Goal: Task Accomplishment & Management: Manage account settings

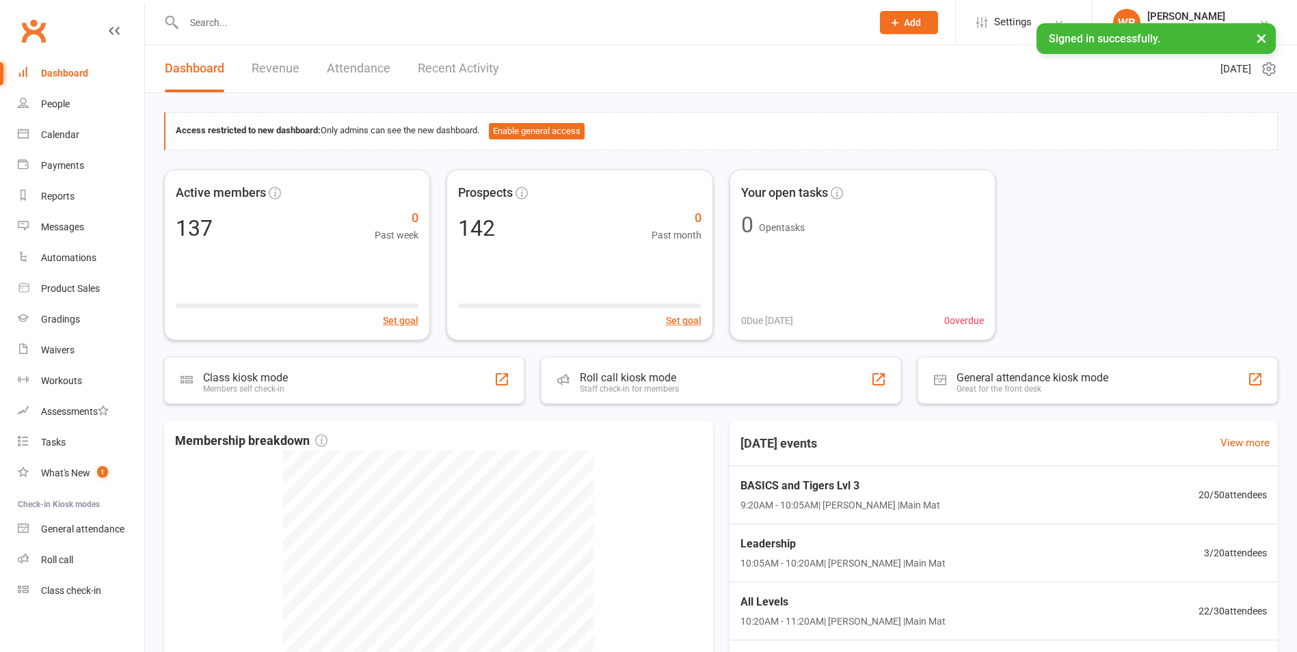
click at [228, 27] on input "text" at bounding box center [521, 22] width 682 height 19
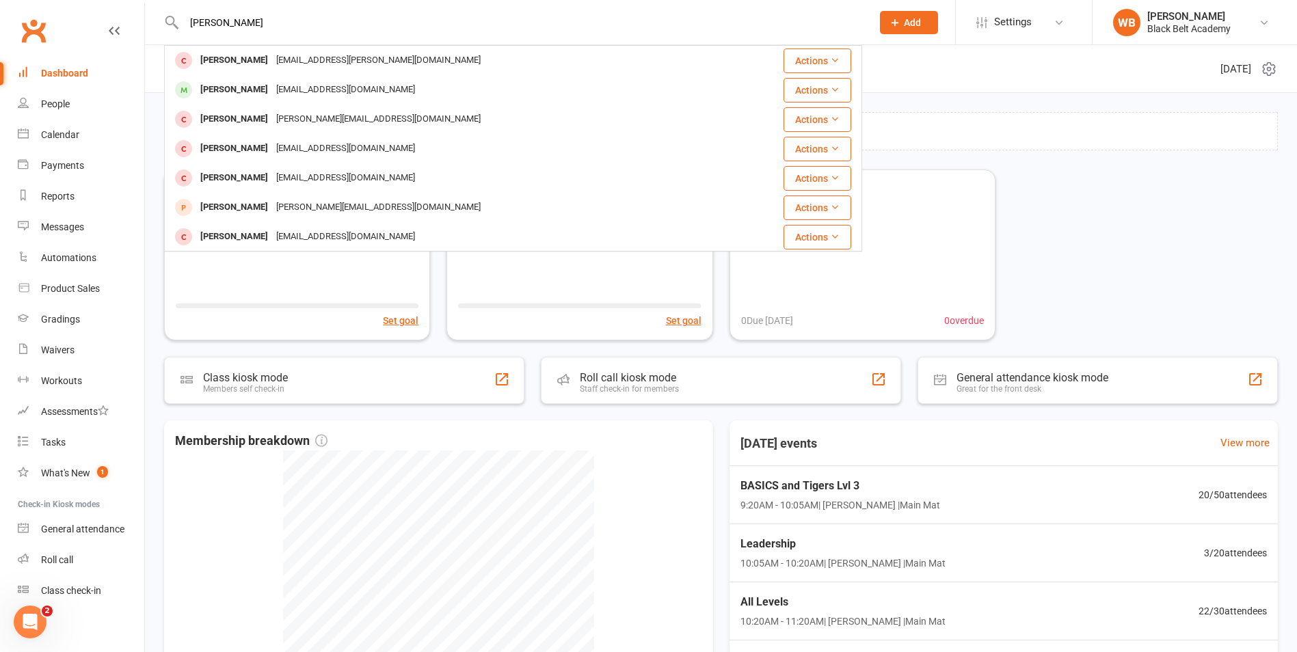
type input "[PERSON_NAME]"
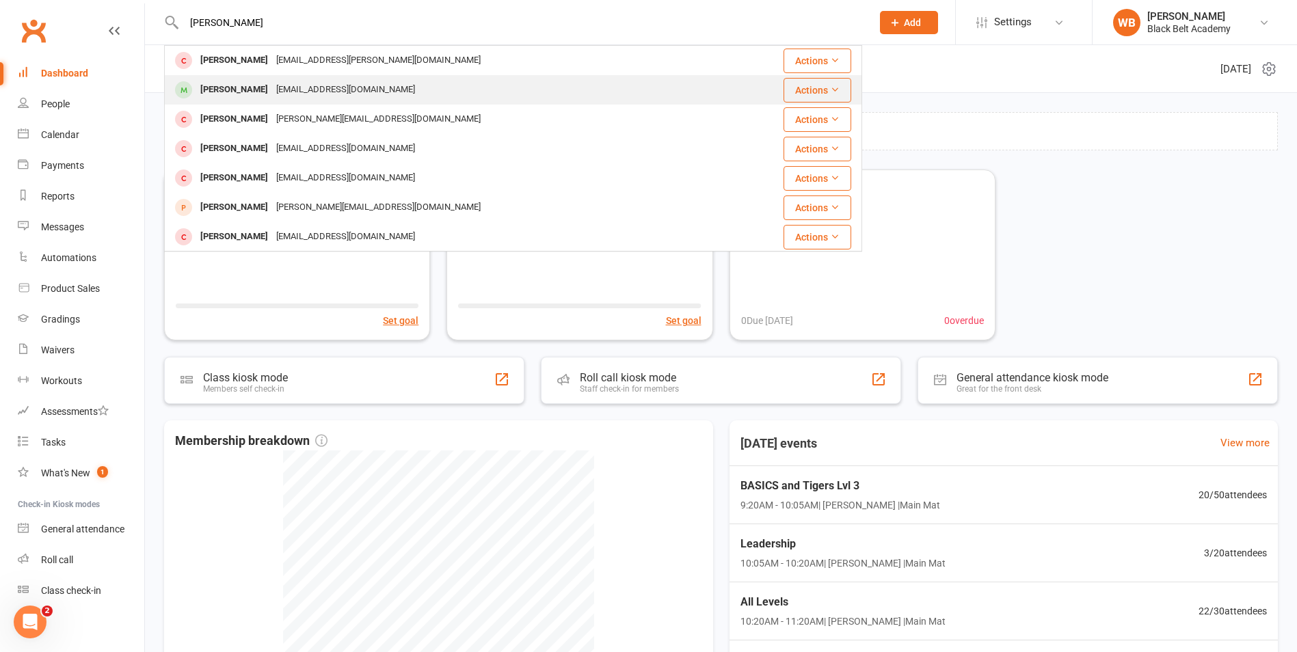
click at [263, 85] on div "[PERSON_NAME]" at bounding box center [234, 90] width 76 height 20
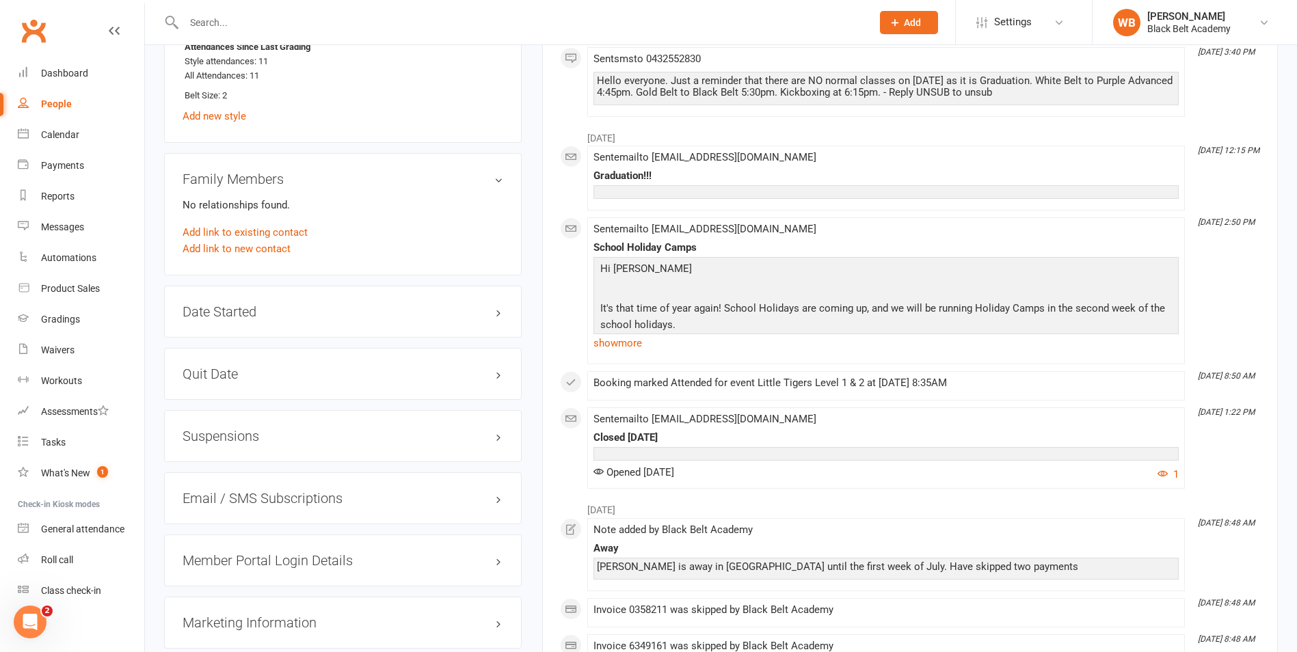
scroll to position [1432, 0]
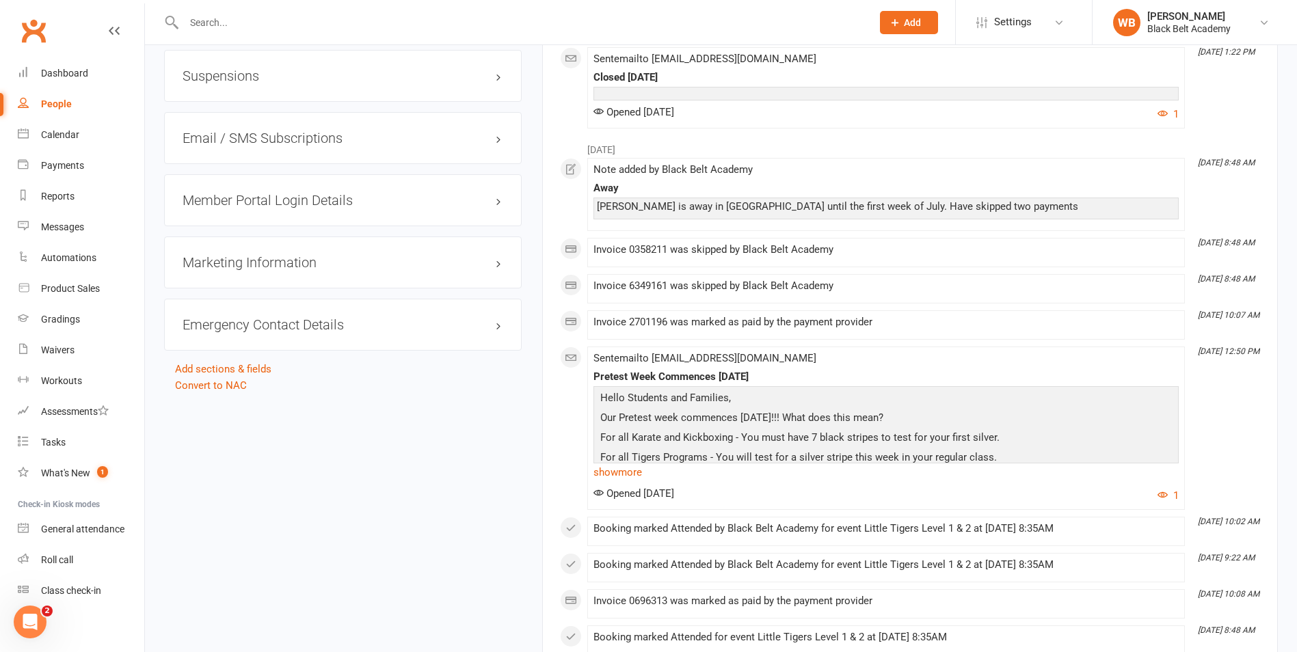
click at [395, 314] on div "Emergency Contact Details edit" at bounding box center [343, 325] width 358 height 52
click at [336, 326] on h3 "Emergency Contact Details edit" at bounding box center [343, 324] width 321 height 15
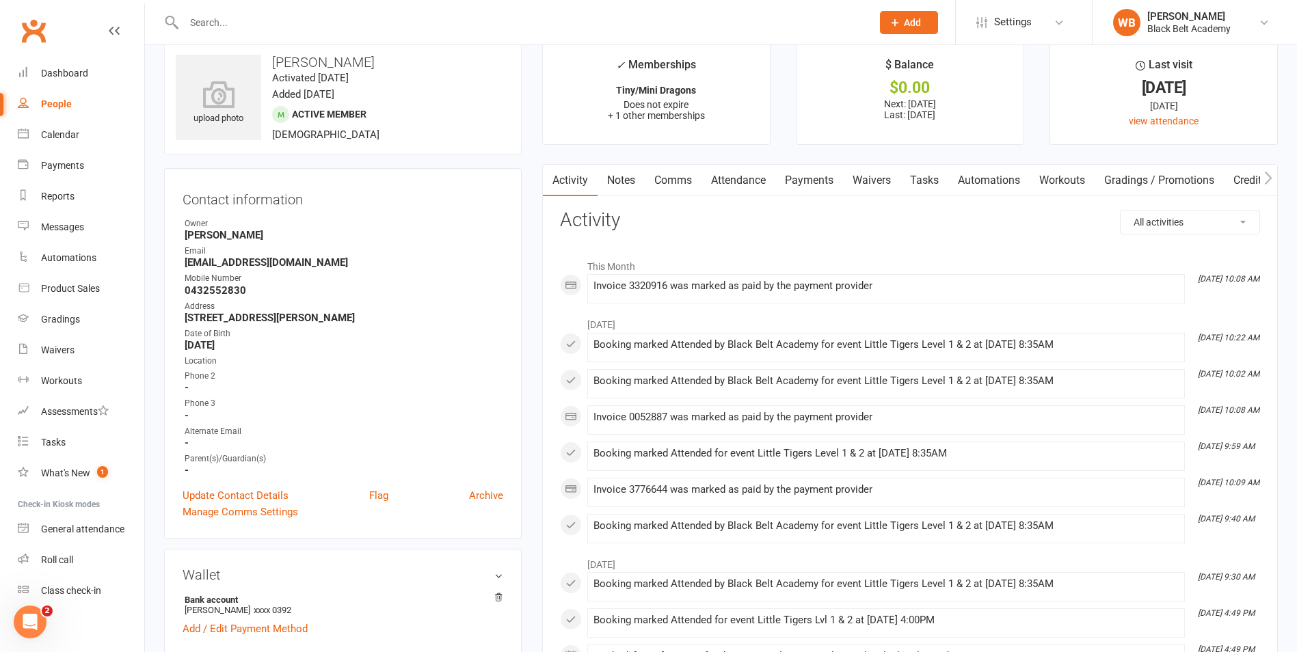
scroll to position [0, 0]
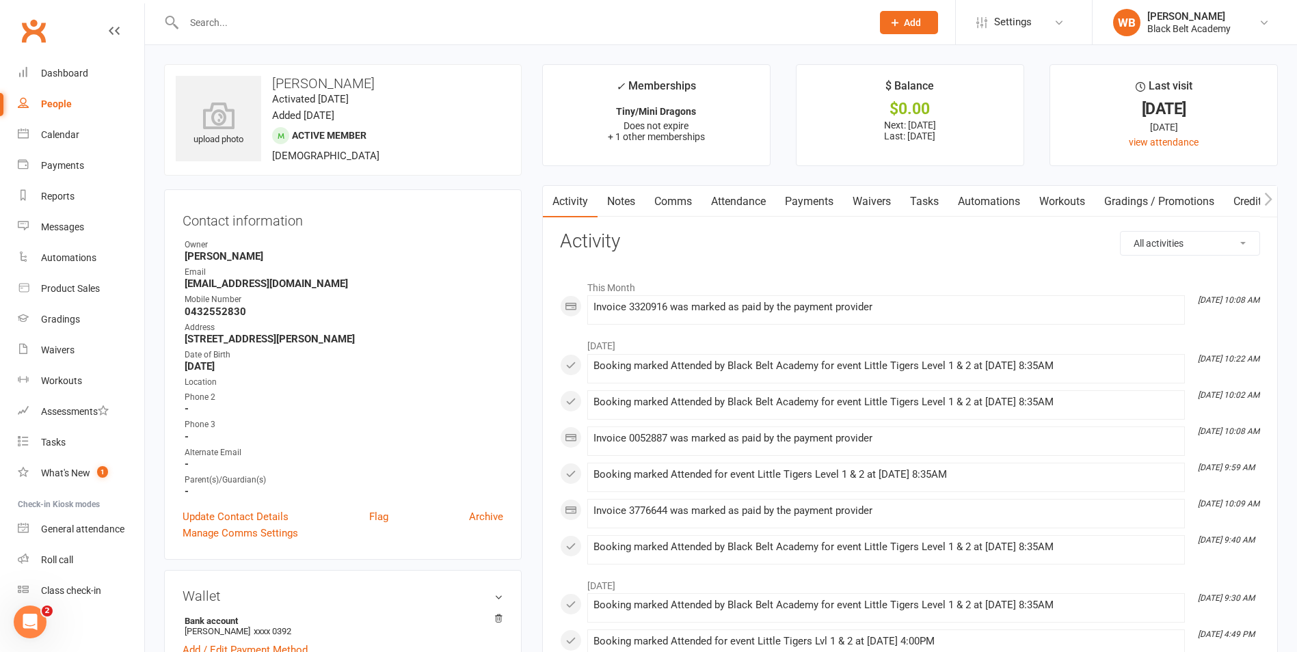
click at [279, 21] on input "text" at bounding box center [521, 22] width 682 height 19
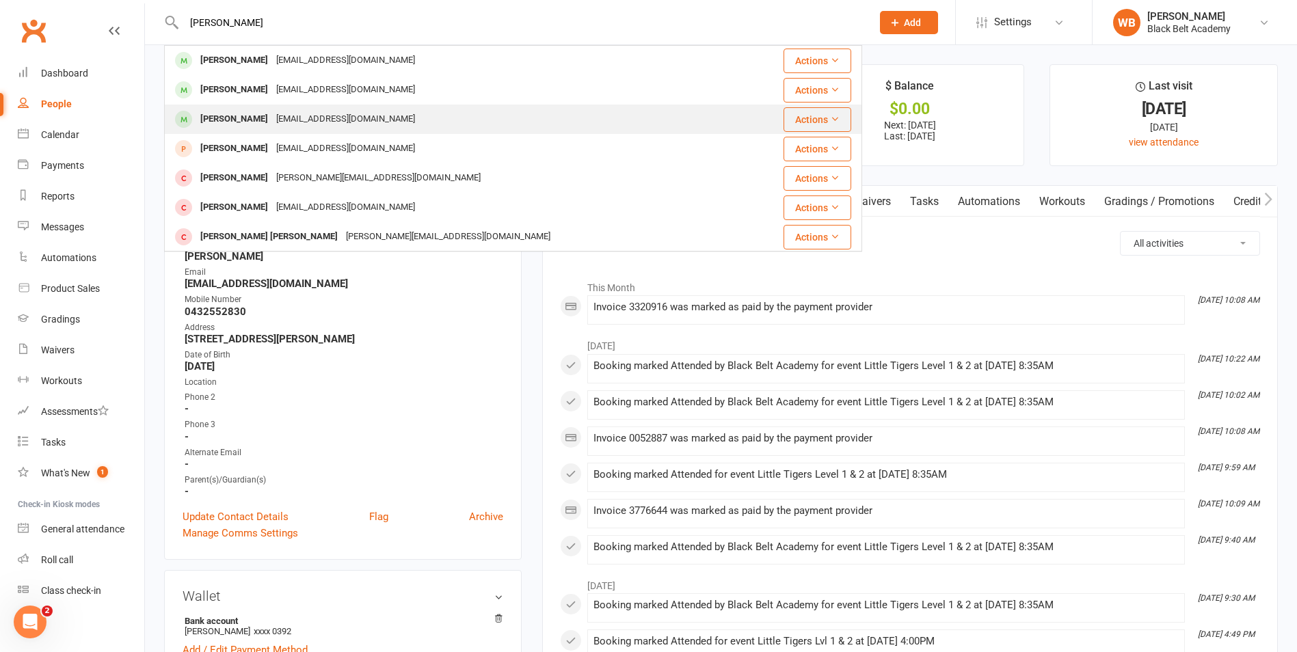
type input "[PERSON_NAME]"
click at [285, 114] on div "[EMAIL_ADDRESS][DOMAIN_NAME]" at bounding box center [345, 119] width 147 height 20
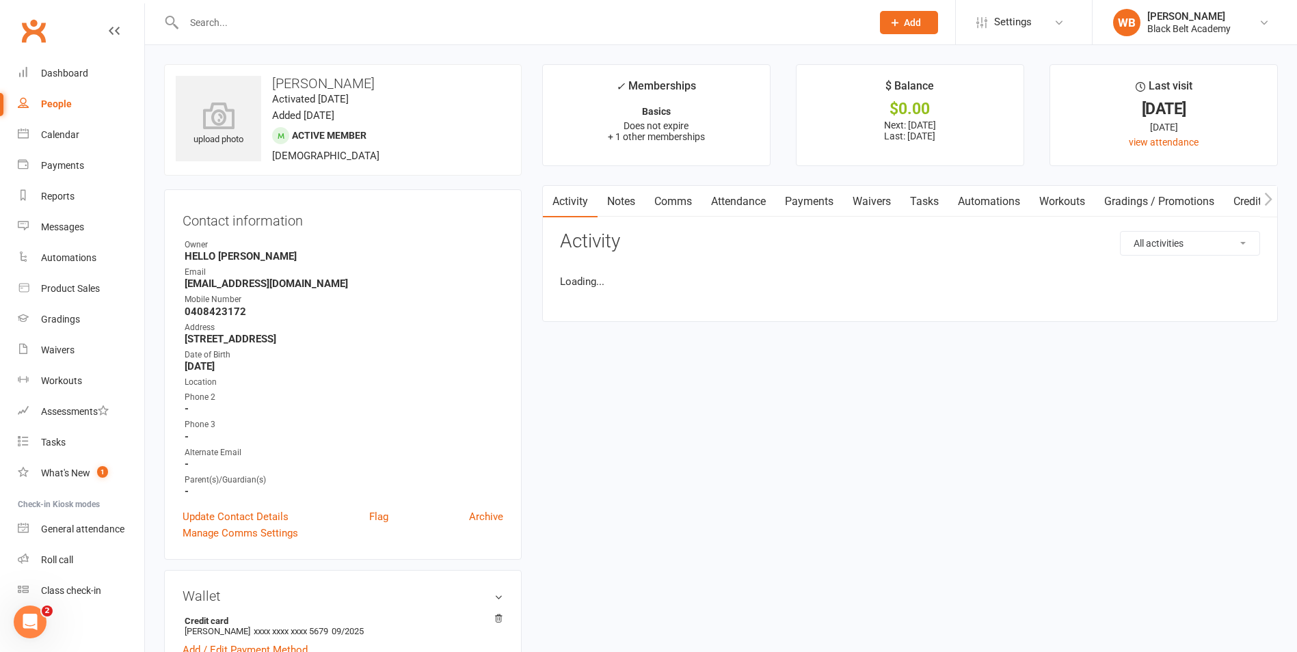
click at [815, 204] on link "Payments" at bounding box center [809, 201] width 68 height 31
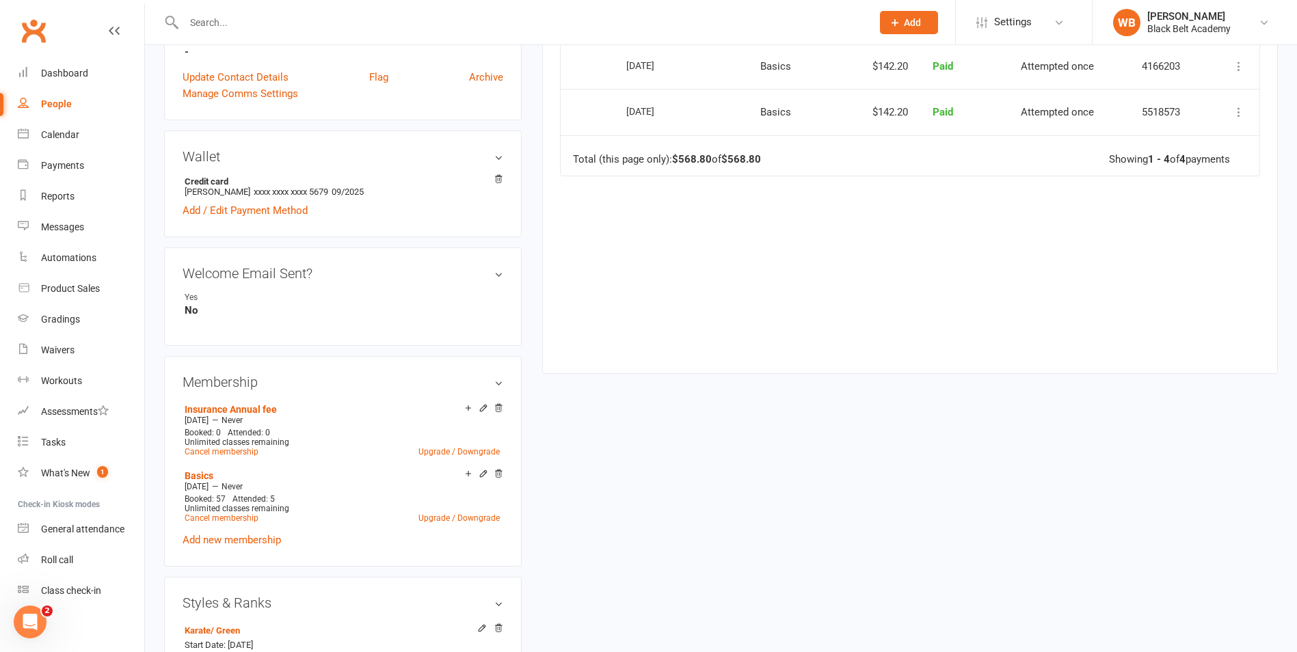
scroll to position [479, 0]
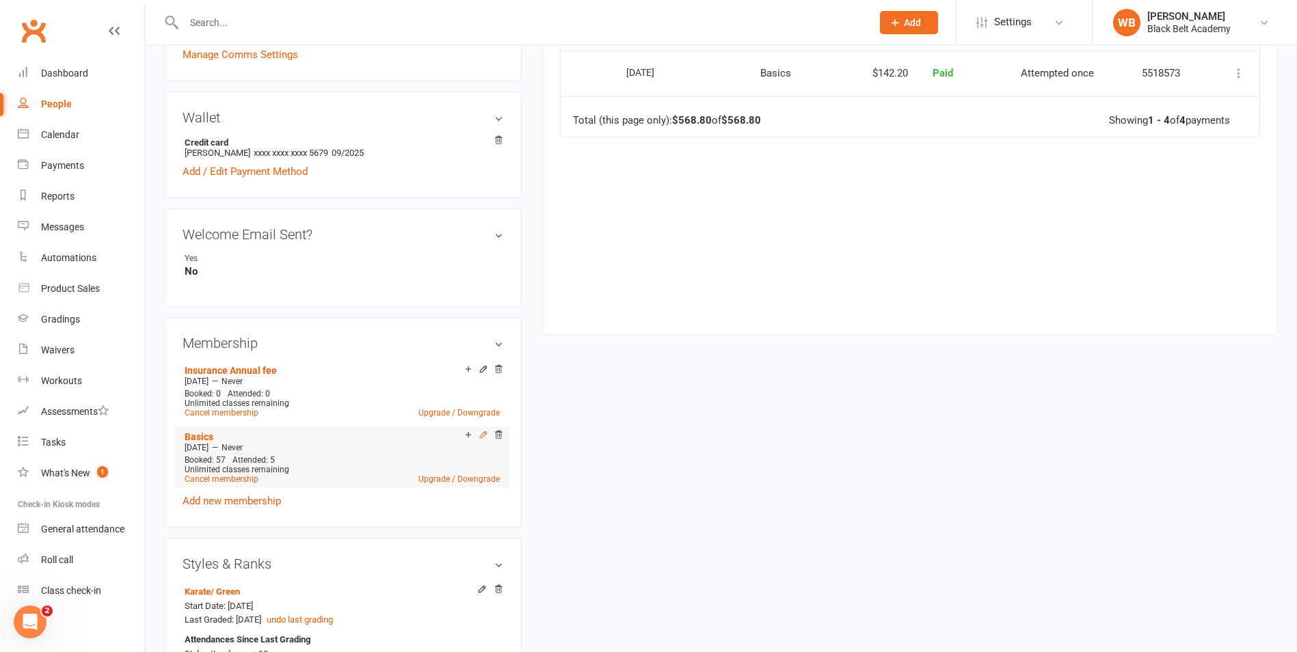
click at [482, 437] on icon at bounding box center [483, 435] width 6 height 6
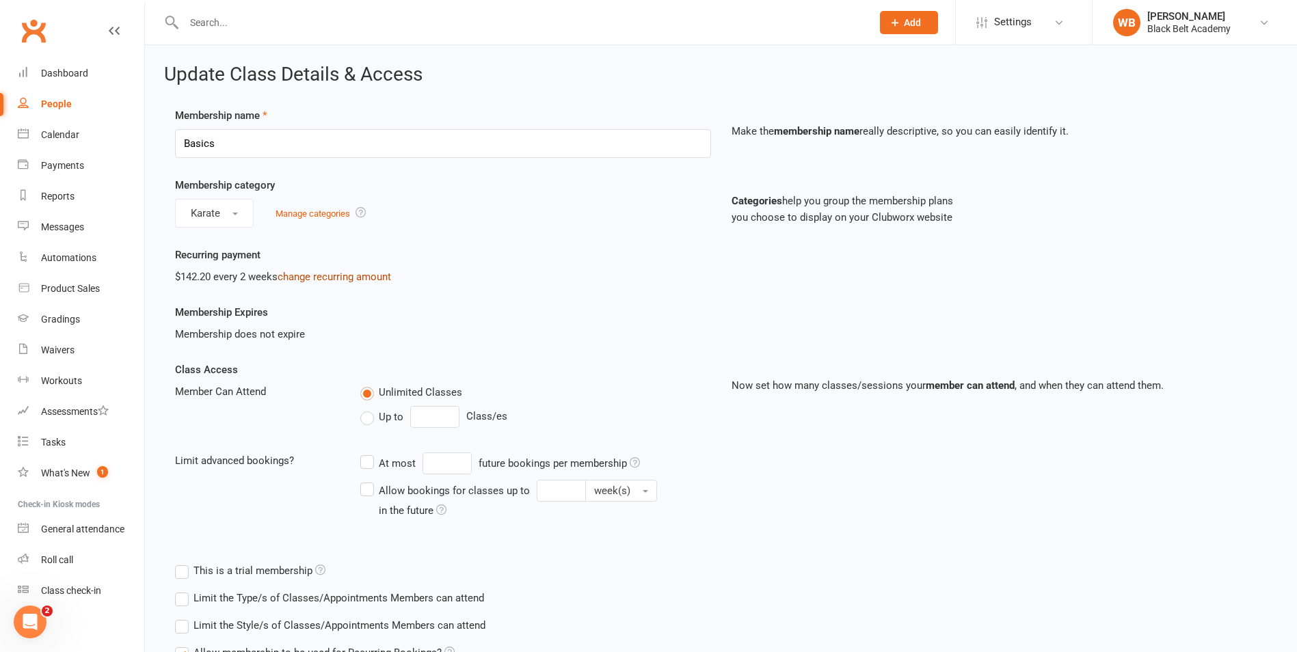
click at [333, 274] on link "change recurring amount" at bounding box center [335, 277] width 114 height 12
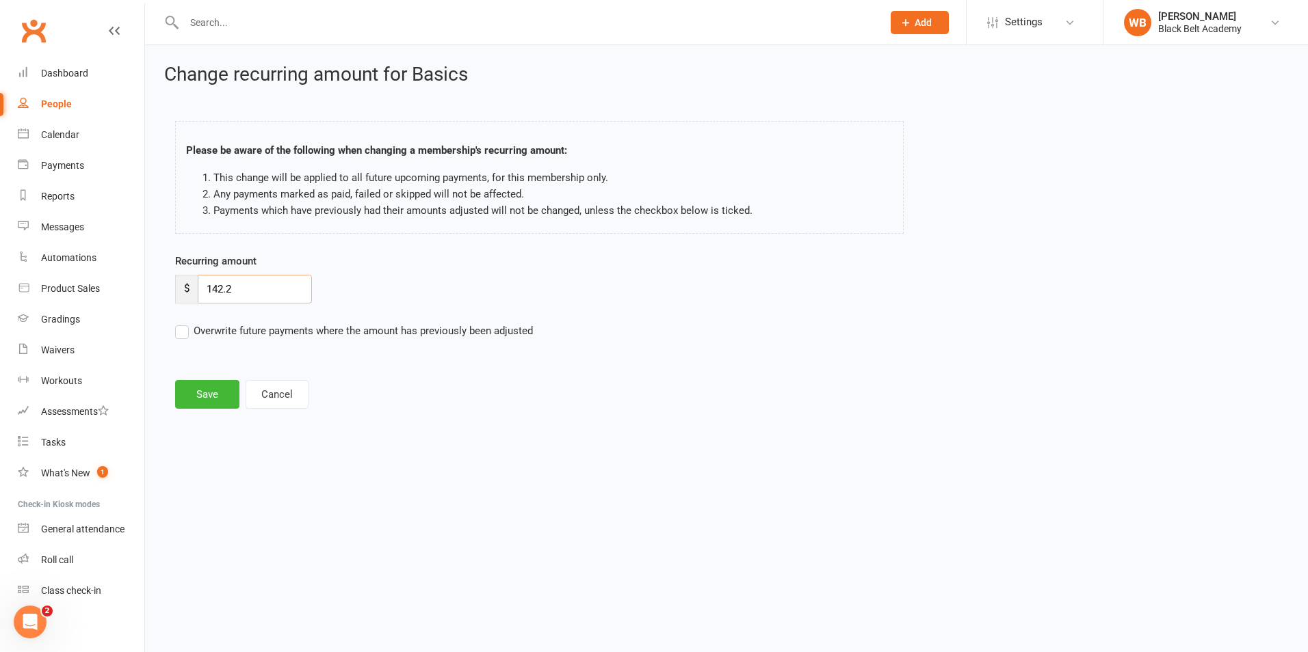
drag, startPoint x: 281, startPoint y: 286, endPoint x: 174, endPoint y: 282, distance: 107.4
click at [164, 286] on main "Please be aware of the following when changing a membership's recurring amount:…" at bounding box center [726, 258] width 1124 height 302
type input "89.00"
click at [181, 330] on label "Overwrite future payments where the amount has previously been adjusted" at bounding box center [354, 331] width 358 height 16
click at [181, 323] on input "Overwrite future payments where the amount has previously been adjusted" at bounding box center [354, 323] width 358 height 0
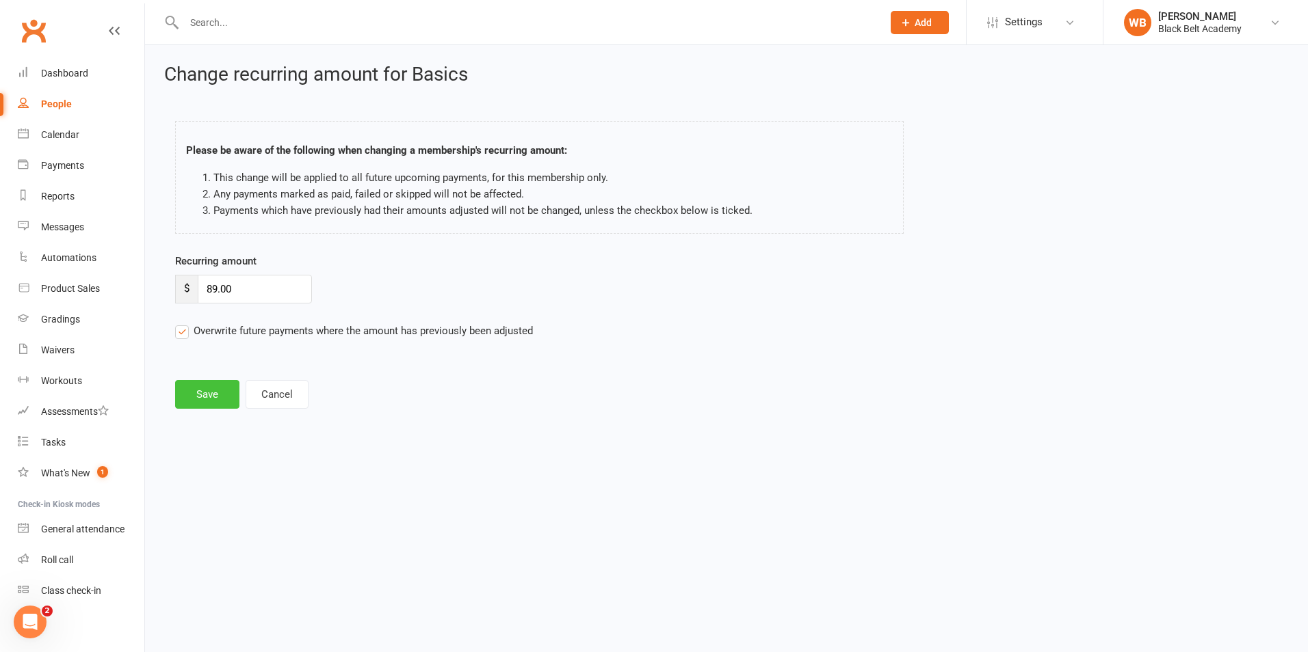
click at [205, 394] on button "Save" at bounding box center [207, 394] width 64 height 29
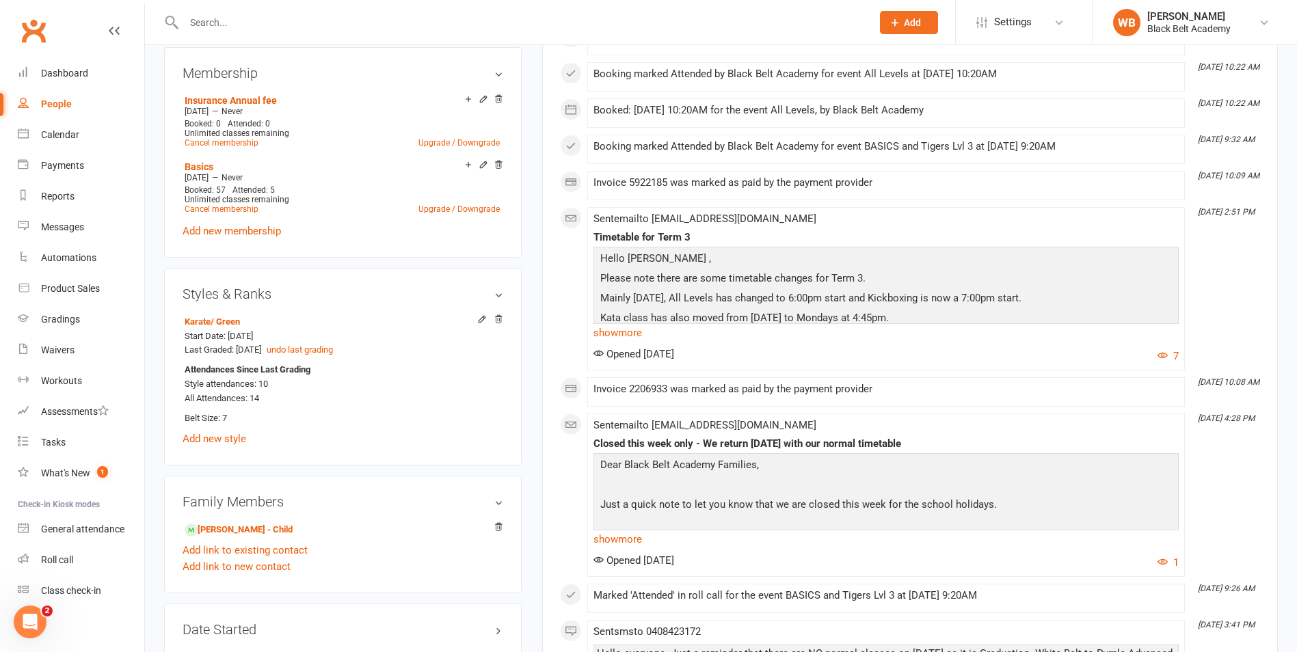
scroll to position [752, 0]
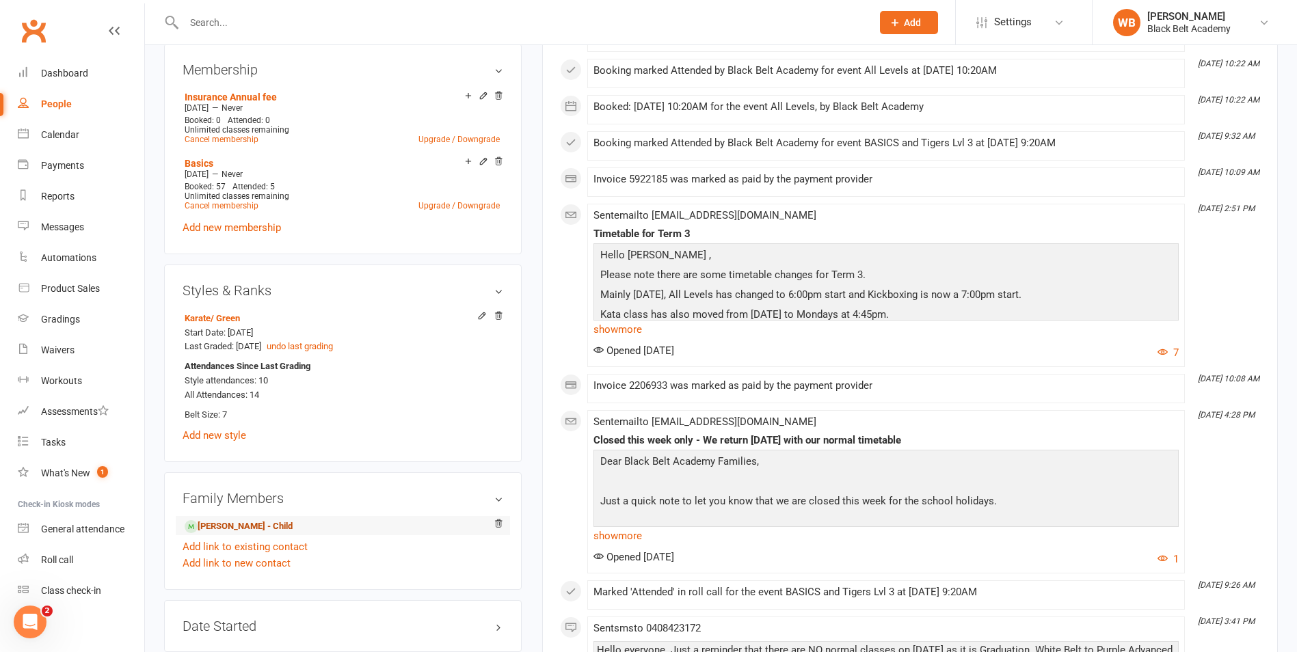
click at [262, 522] on link "[PERSON_NAME] - Child" at bounding box center [239, 527] width 108 height 14
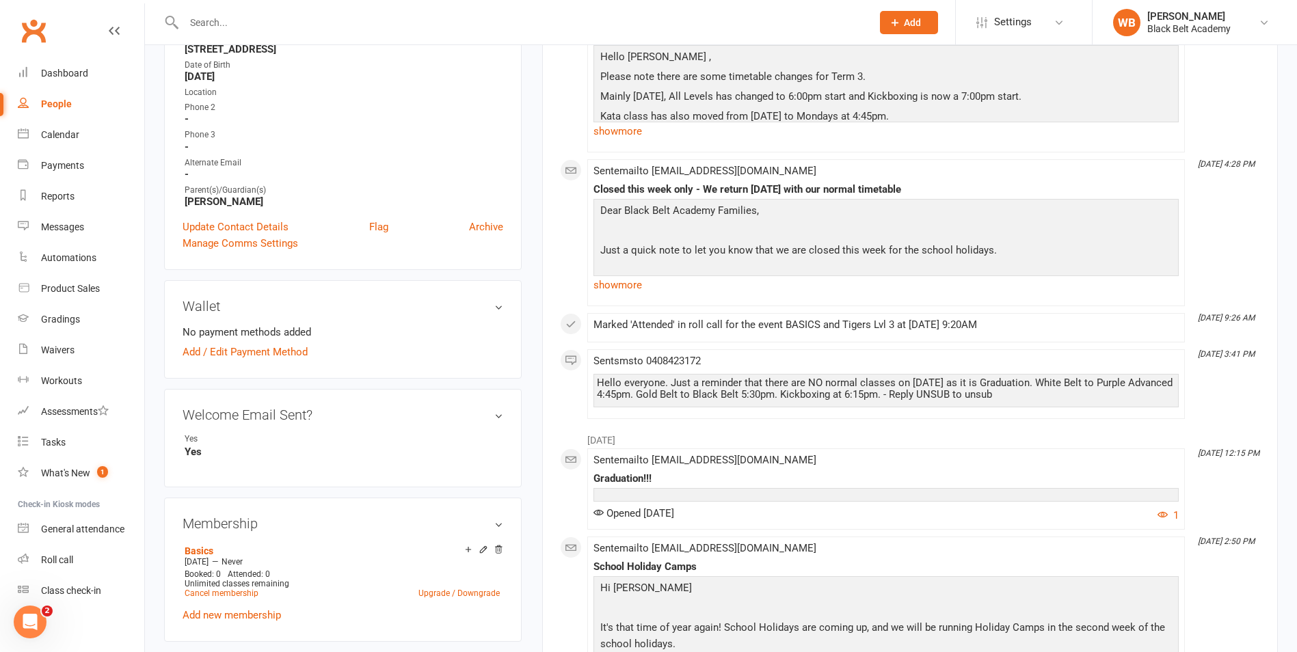
scroll to position [410, 0]
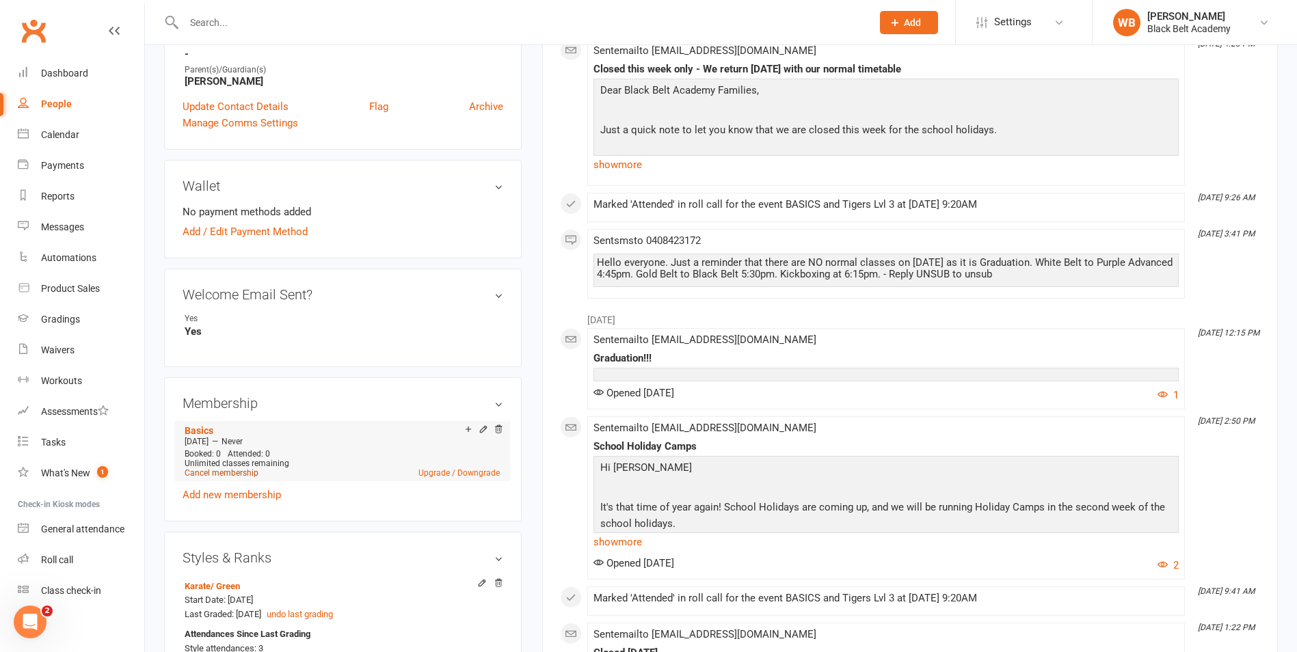
click at [221, 471] on link "Cancel membership" at bounding box center [222, 473] width 74 height 10
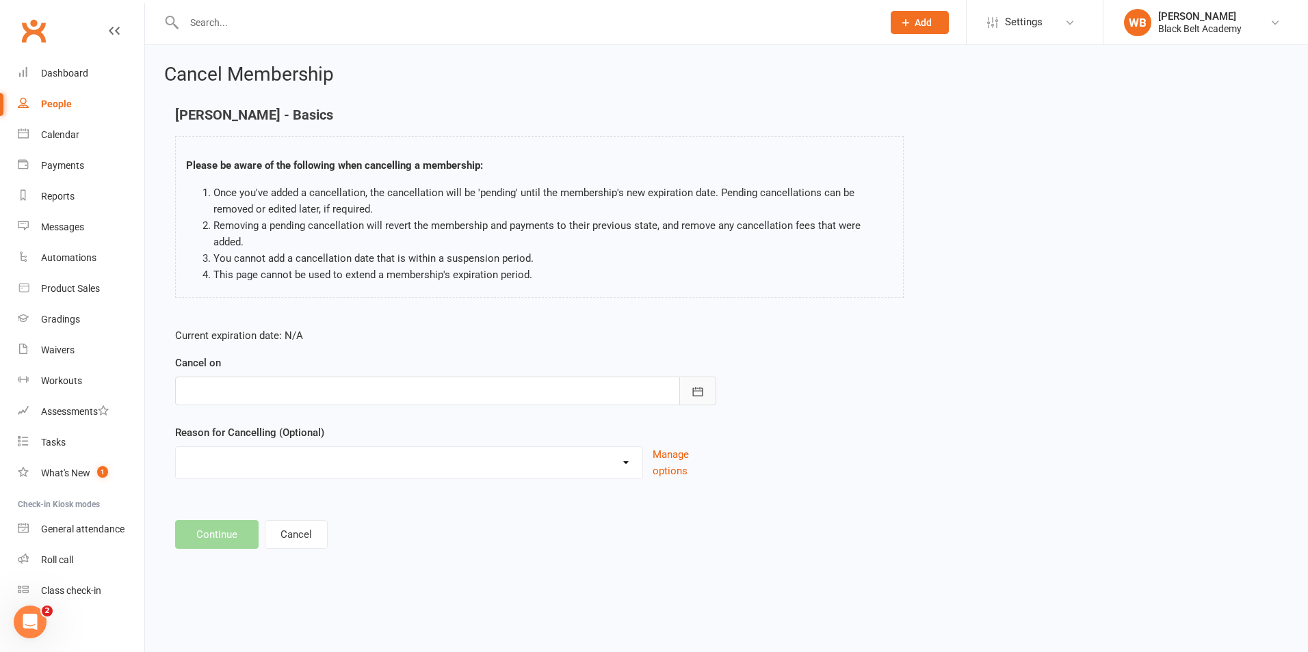
click at [717, 375] on div "Current expiration date: N/A Cancel on [DATE] Sun Mon Tue Wed Thu Fri Sat 36 31…" at bounding box center [445, 407] width 561 height 181
click at [704, 377] on button "button" at bounding box center [697, 391] width 37 height 29
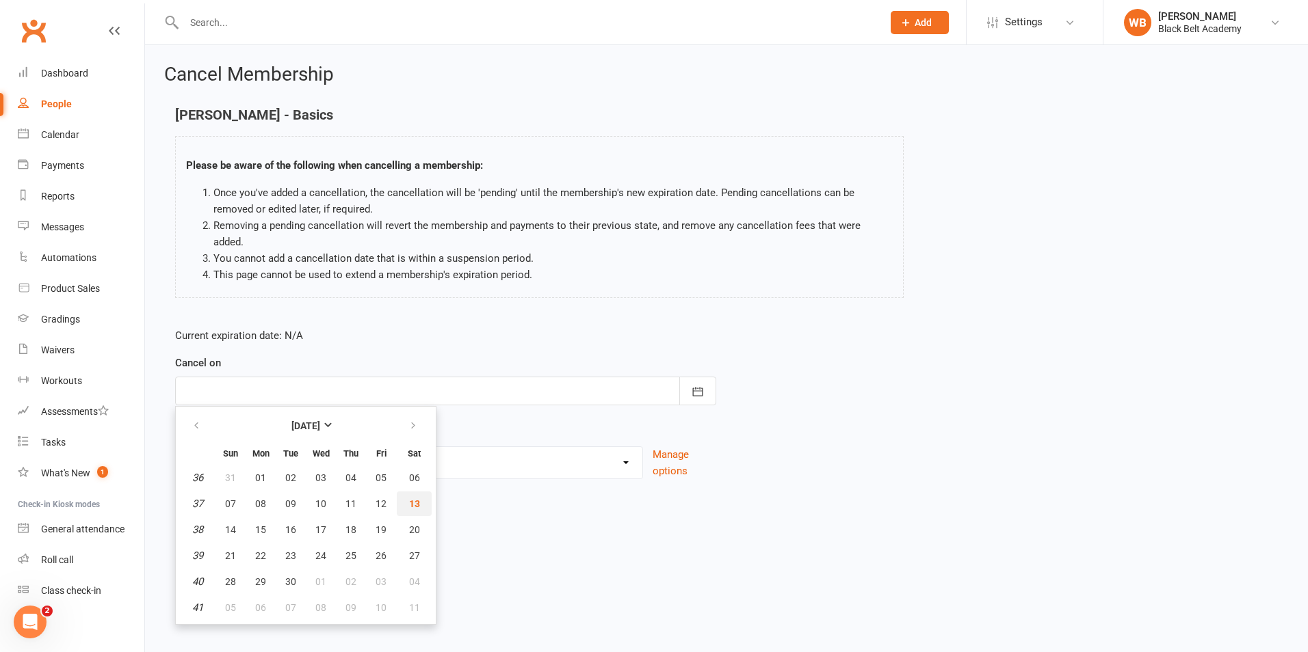
click at [410, 499] on span "13" at bounding box center [414, 504] width 11 height 11
type input "[DATE]"
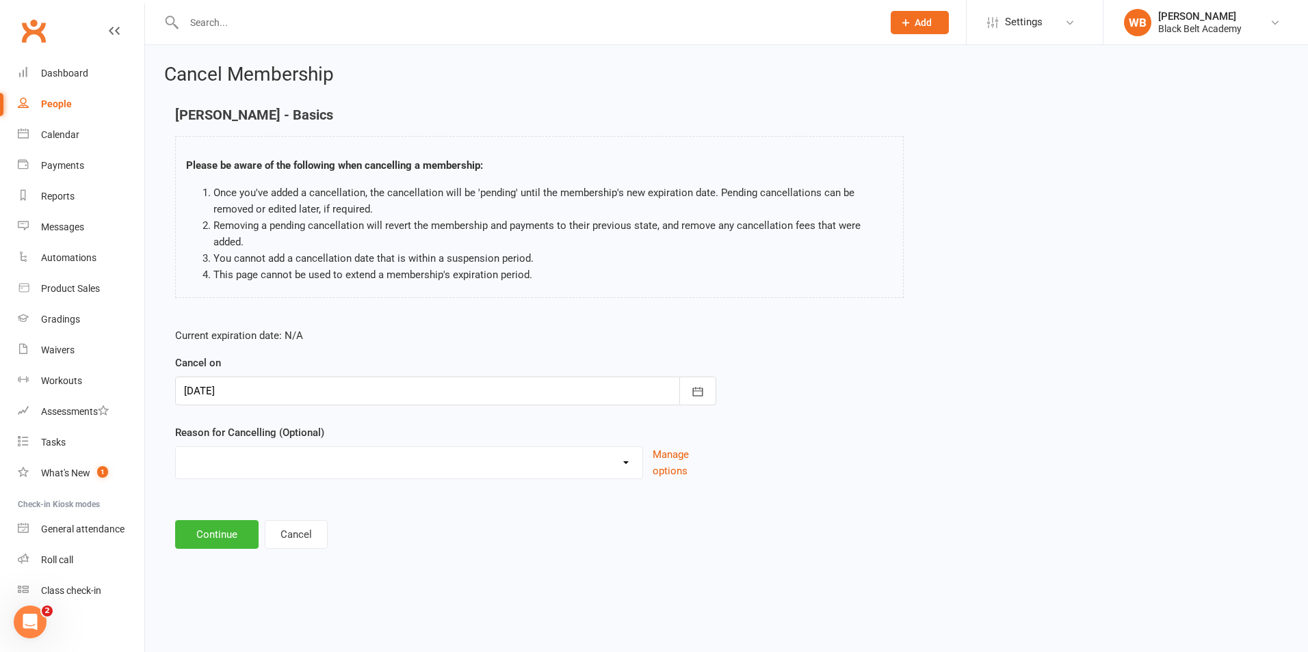
click at [440, 453] on select "Holiday Injury Other reason" at bounding box center [409, 460] width 466 height 27
select select "2"
click at [176, 447] on select "Holiday Injury Other reason" at bounding box center [409, 460] width 466 height 27
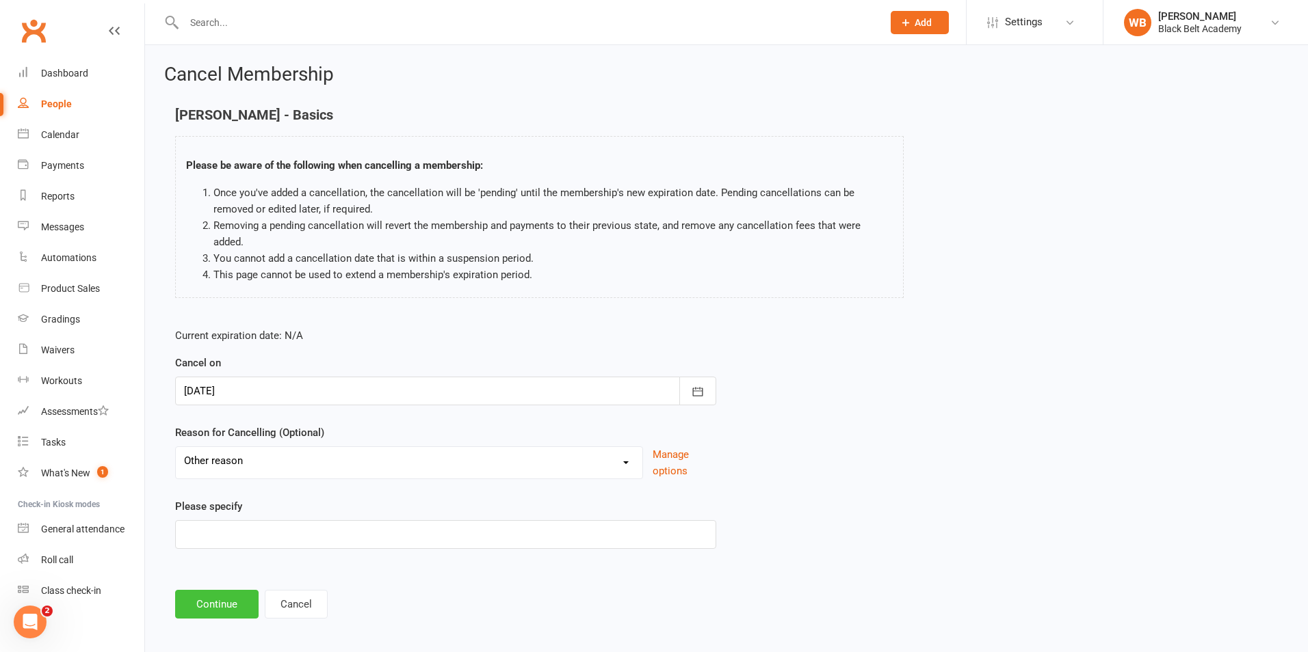
click at [233, 590] on button "Continue" at bounding box center [216, 604] width 83 height 29
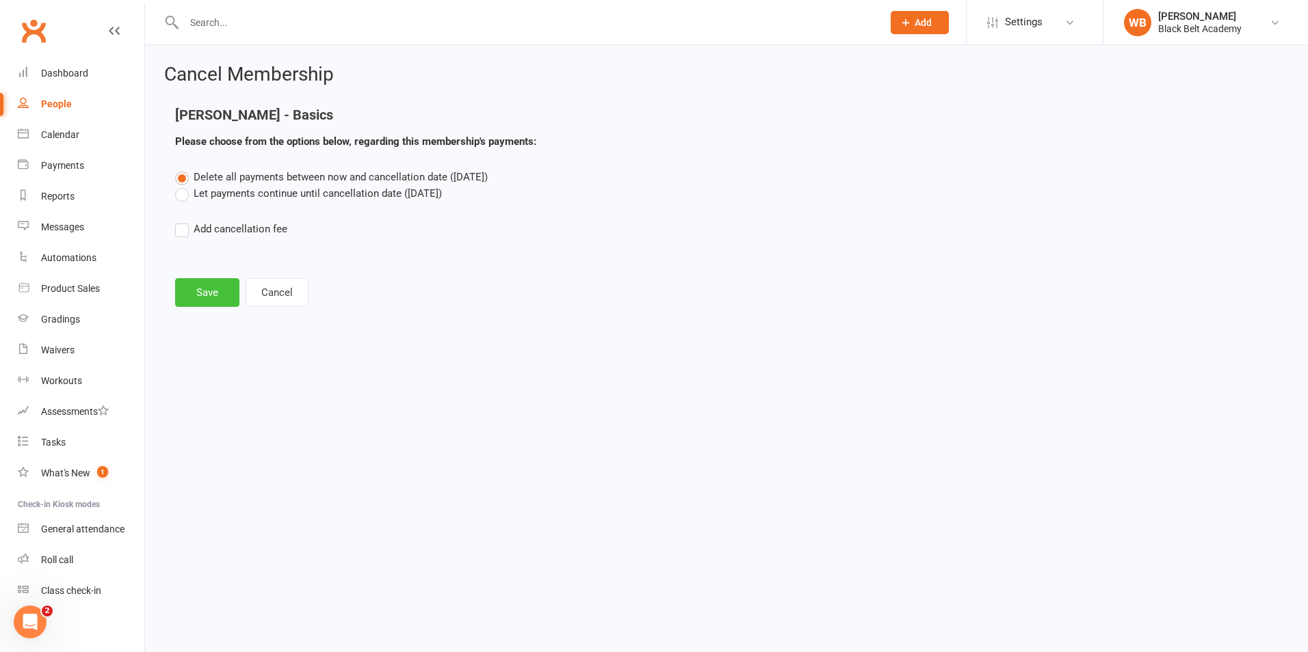
click at [216, 291] on button "Save" at bounding box center [207, 292] width 64 height 29
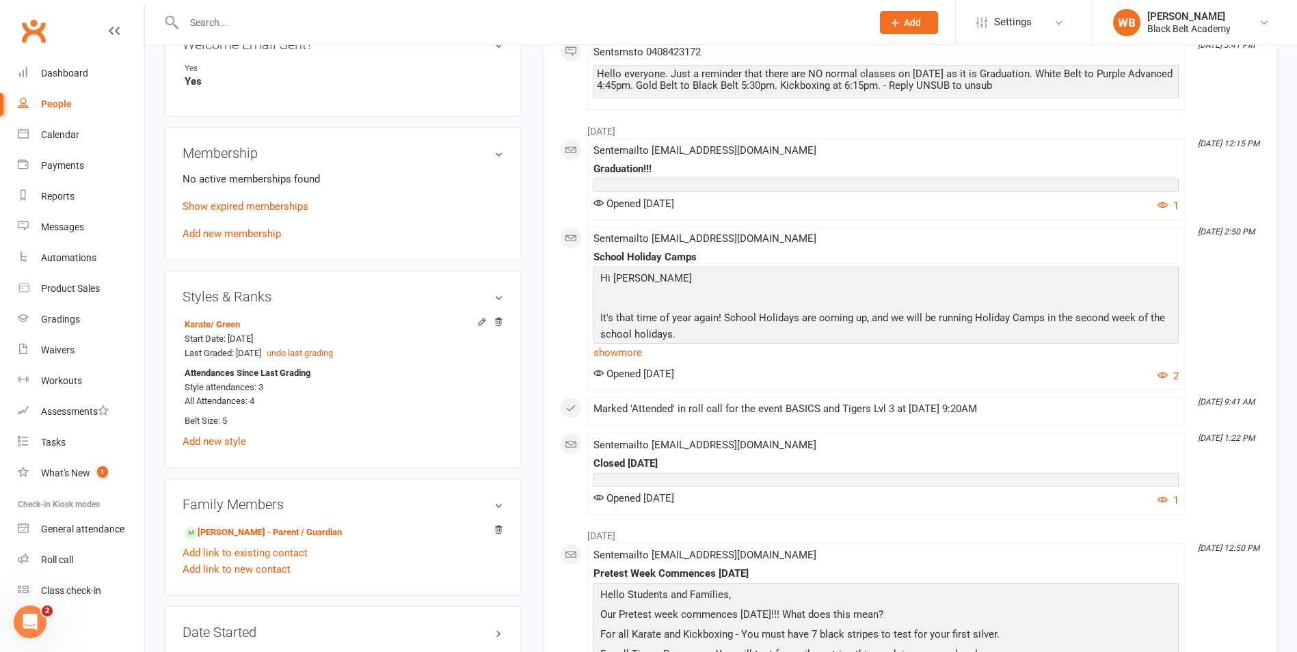
scroll to position [752, 0]
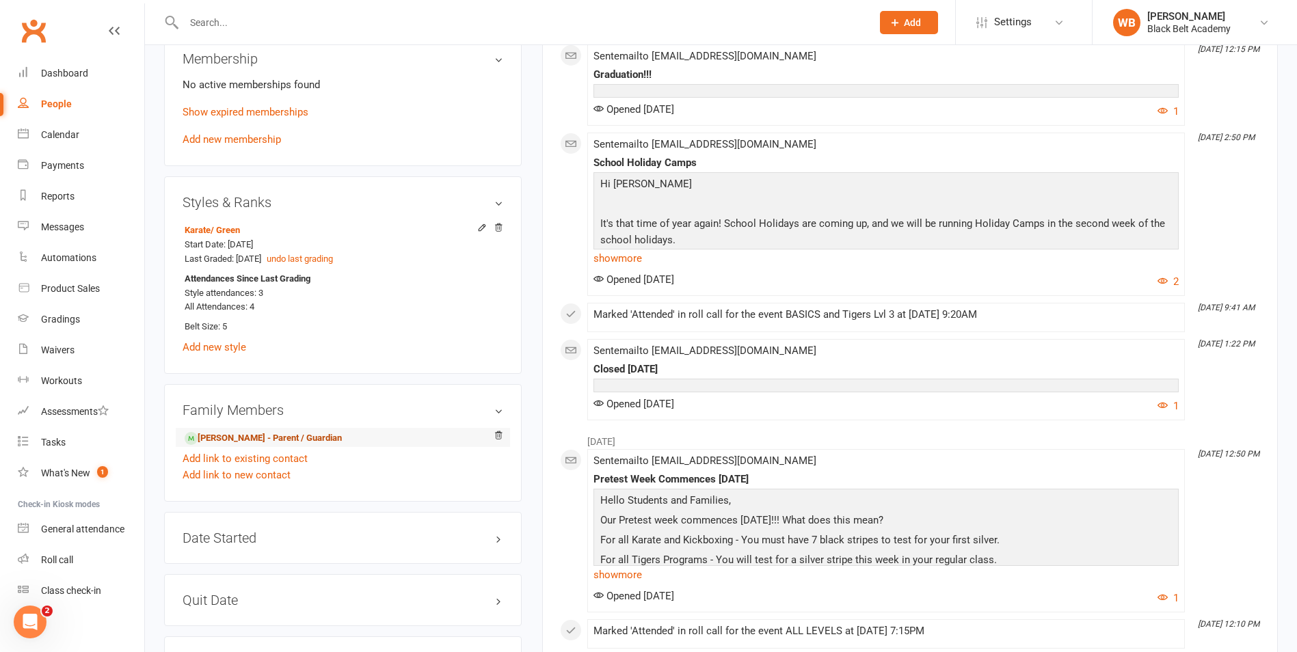
click at [288, 436] on link "[PERSON_NAME] - Parent / Guardian" at bounding box center [263, 439] width 157 height 14
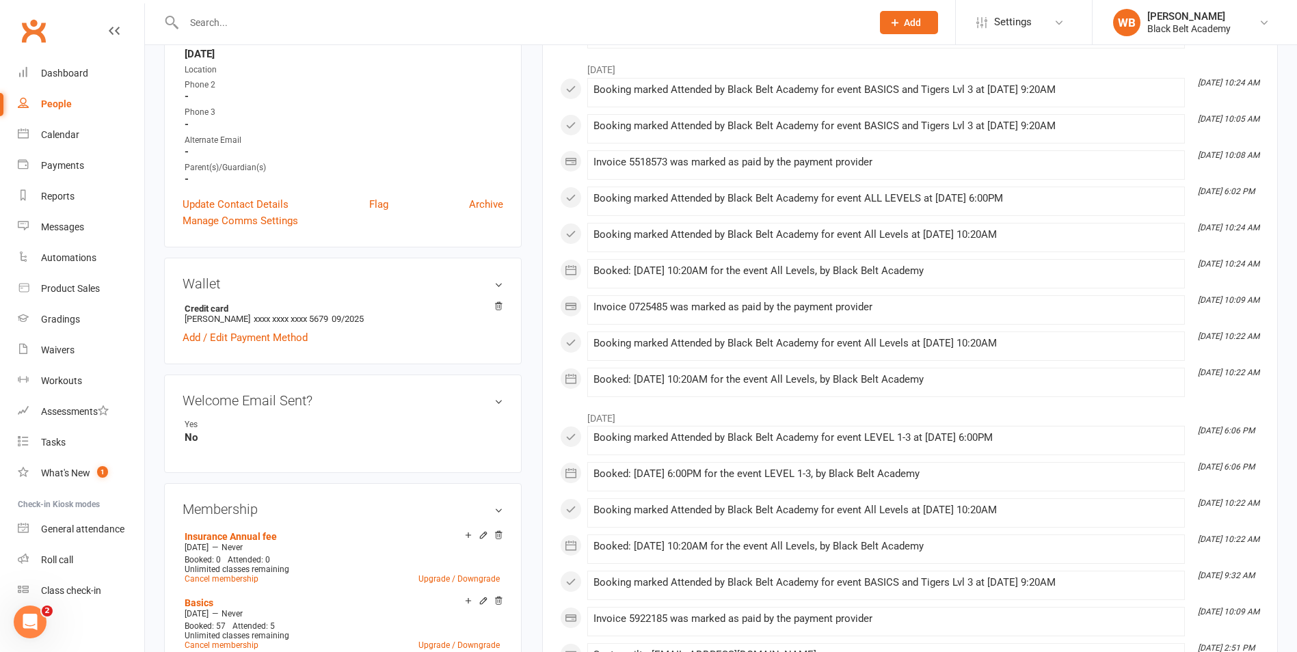
scroll to position [342, 0]
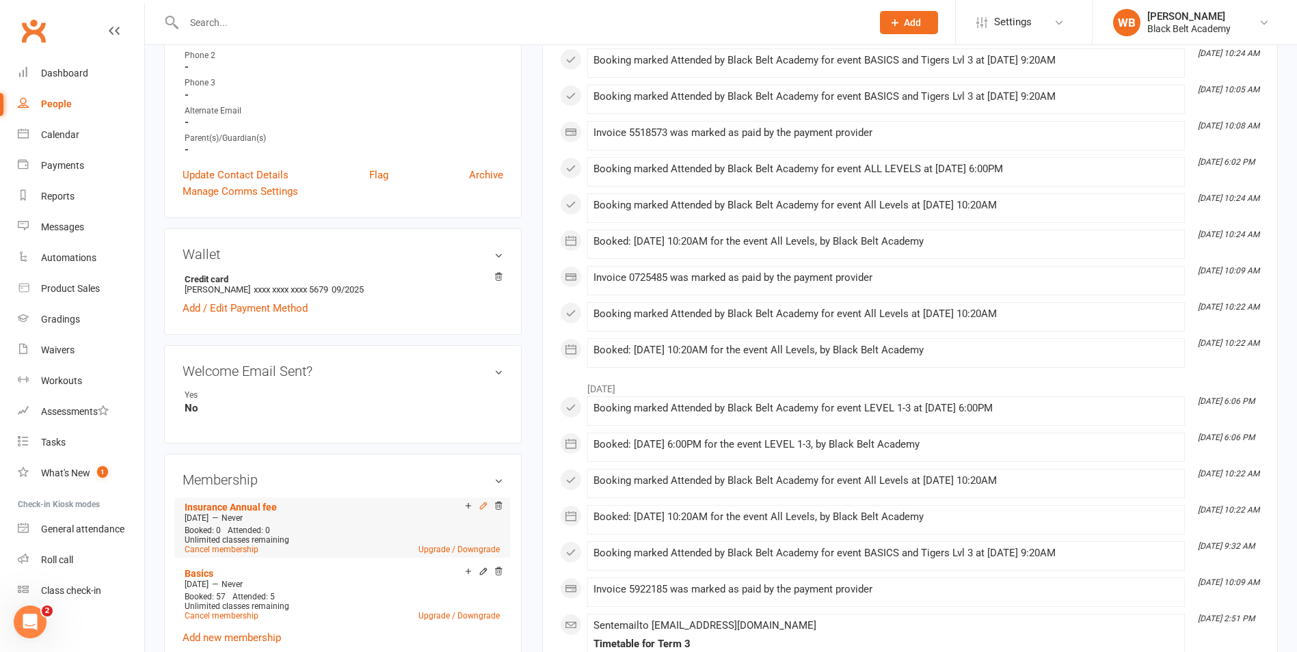
click at [483, 506] on icon at bounding box center [484, 506] width 10 height 10
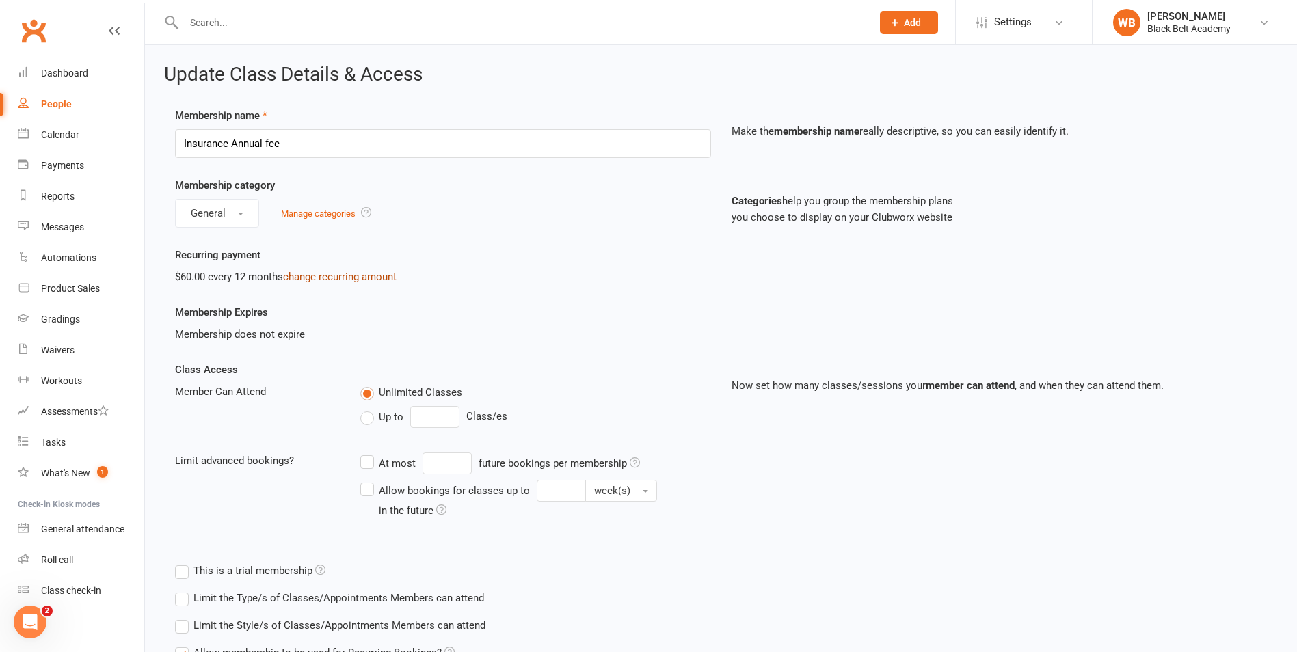
click at [368, 274] on link "change recurring amount" at bounding box center [340, 277] width 114 height 12
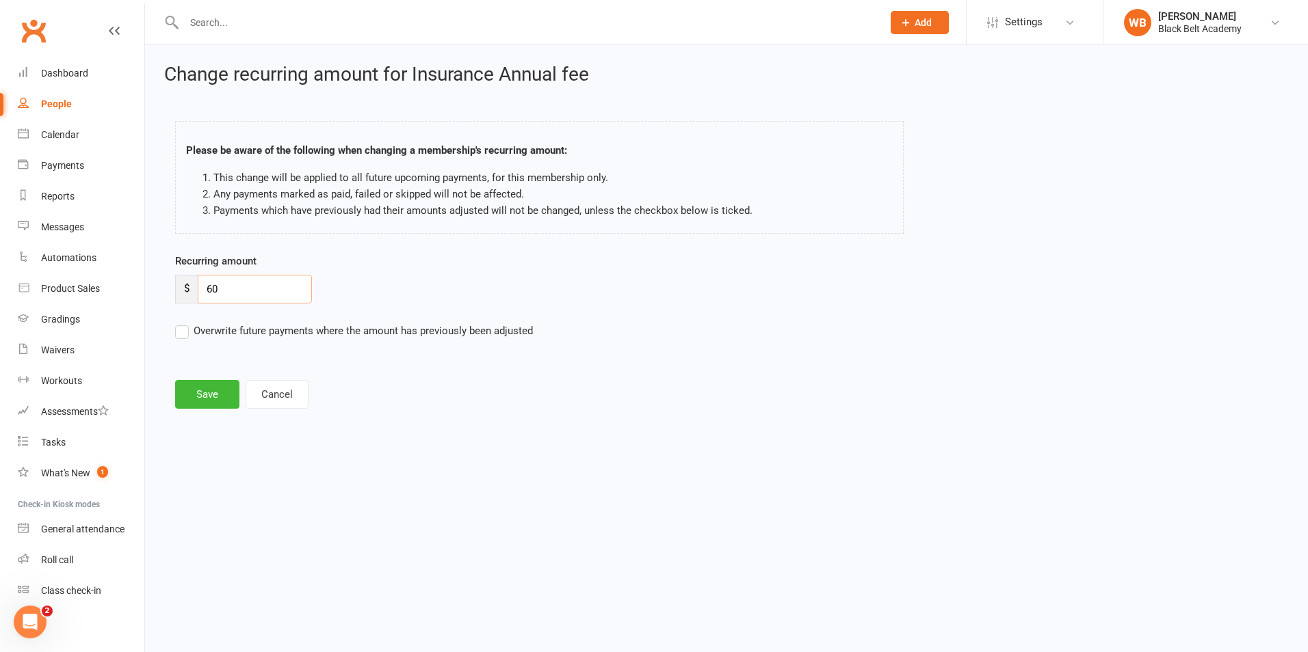
drag, startPoint x: 272, startPoint y: 290, endPoint x: 166, endPoint y: 289, distance: 106.0
click at [166, 289] on div "Recurring amount $ 60 Overwrite future payments where the amount has previously…" at bounding box center [586, 305] width 843 height 105
type input "30.00"
click at [177, 330] on label "Overwrite future payments where the amount has previously been adjusted" at bounding box center [354, 331] width 358 height 16
click at [177, 323] on input "Overwrite future payments where the amount has previously been adjusted" at bounding box center [354, 323] width 358 height 0
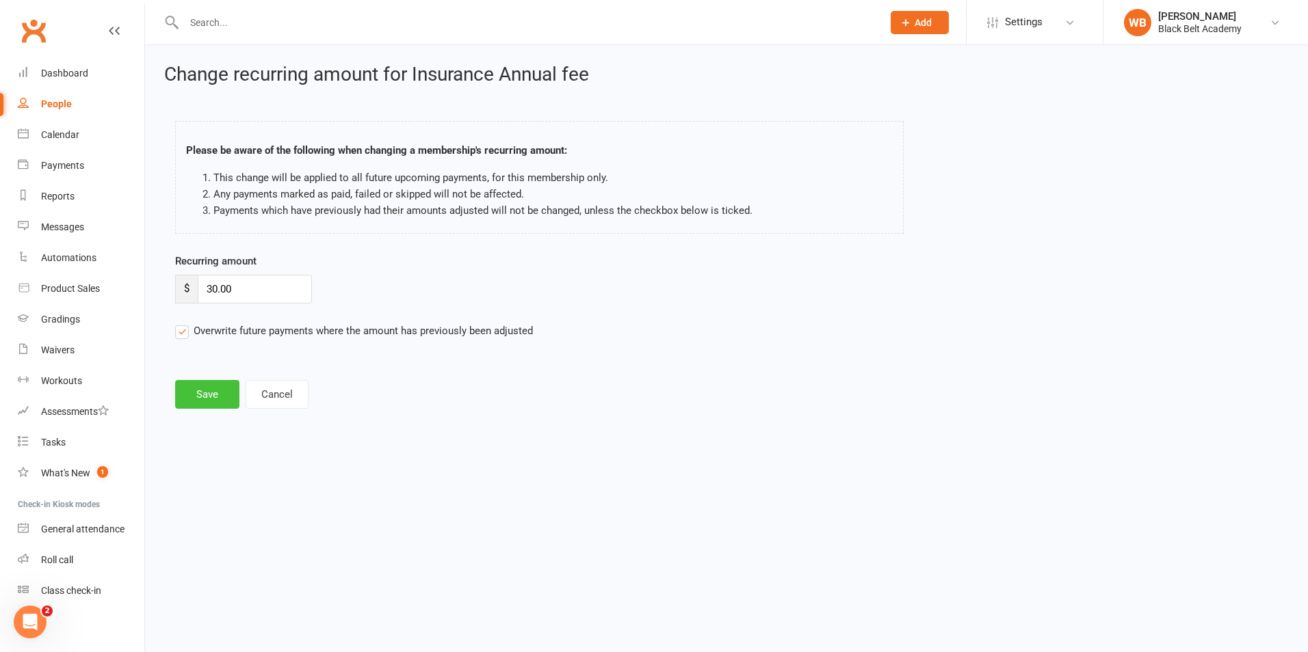
click at [207, 399] on button "Save" at bounding box center [207, 394] width 64 height 29
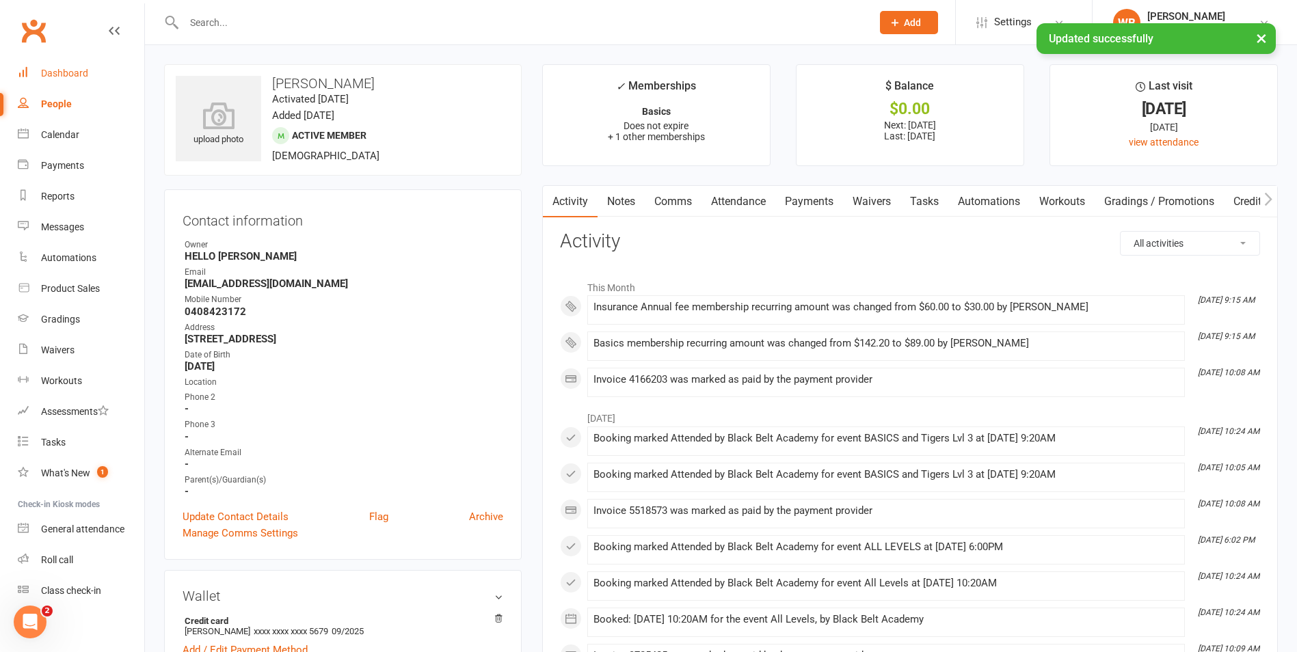
click at [49, 75] on div "Dashboard" at bounding box center [64, 73] width 47 height 11
